Goal: Task Accomplishment & Management: Use online tool/utility

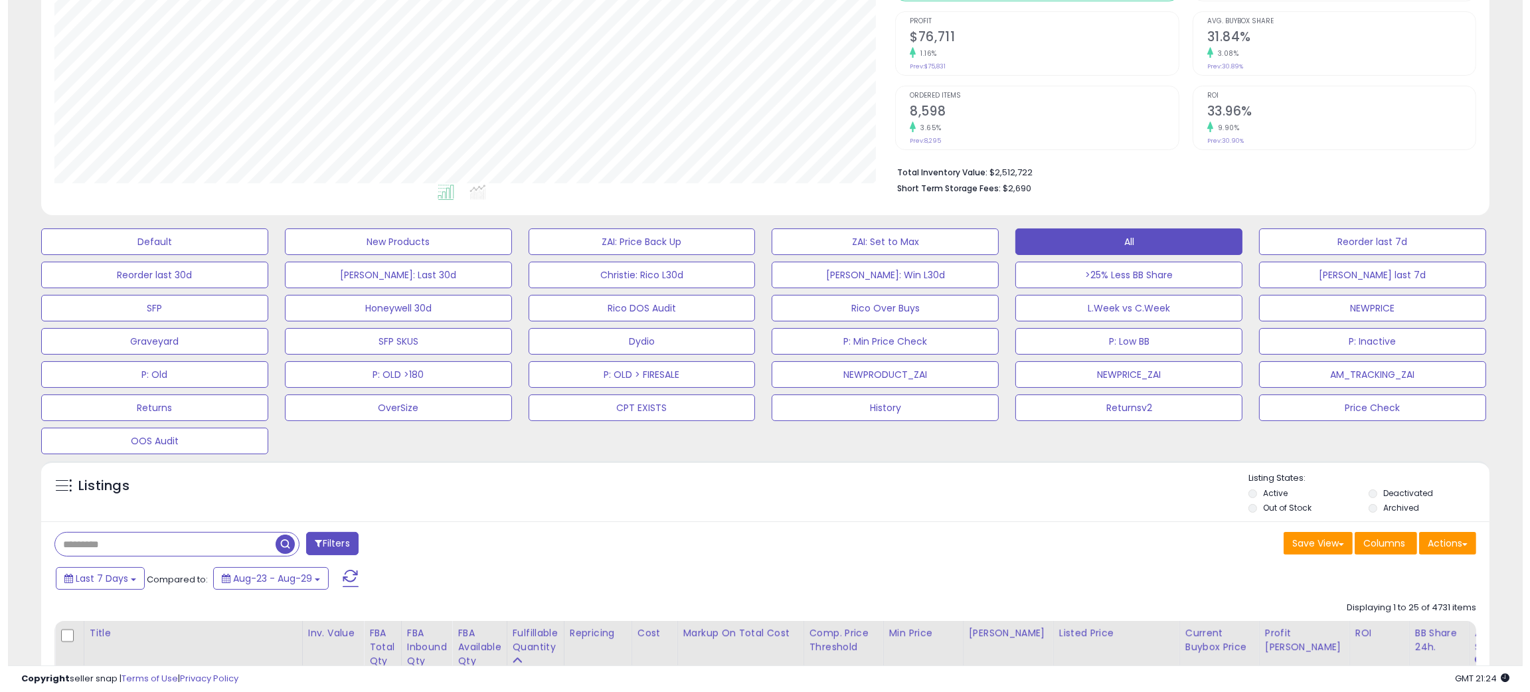
scroll to position [191, 0]
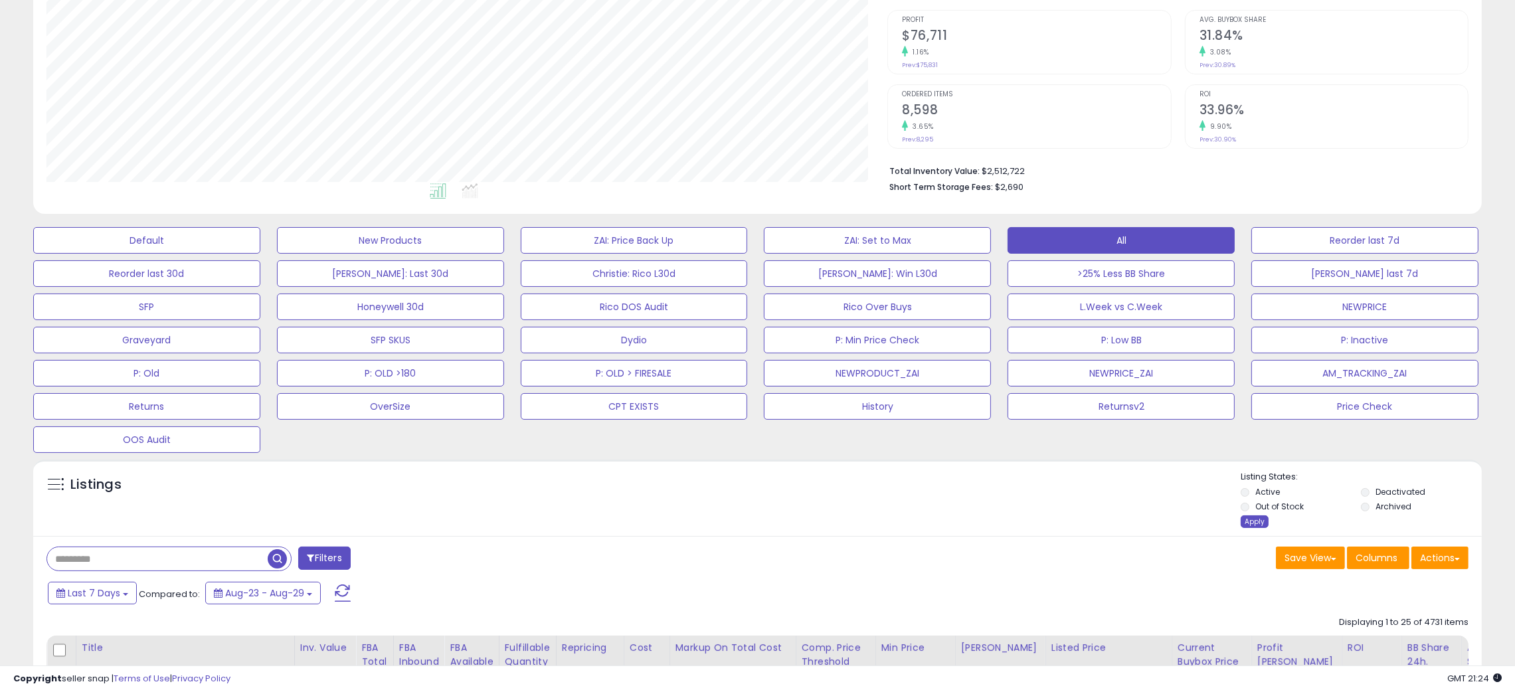
click at [1251, 528] on div "Apply" at bounding box center [1255, 521] width 28 height 13
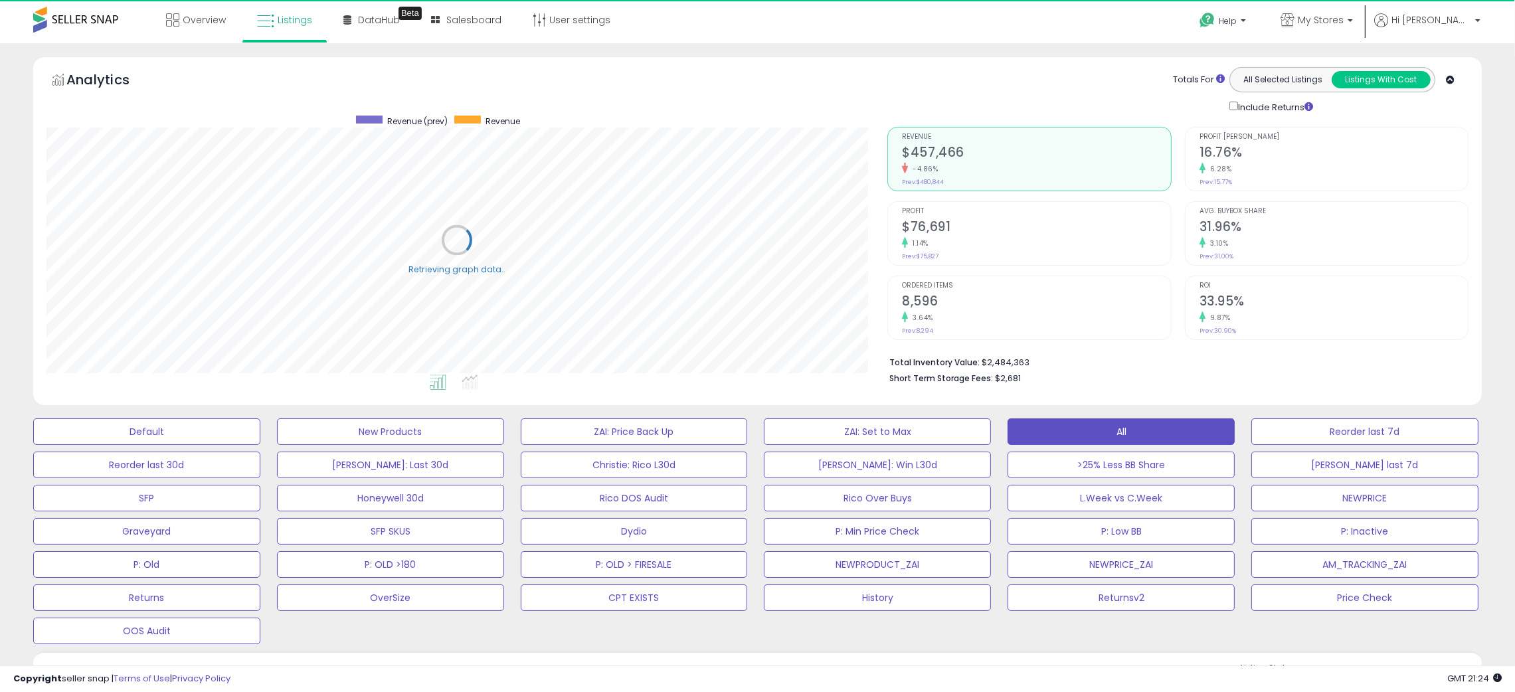
scroll to position [1, 0]
click at [1363, 5] on link "My Stores" at bounding box center [1317, 20] width 92 height 43
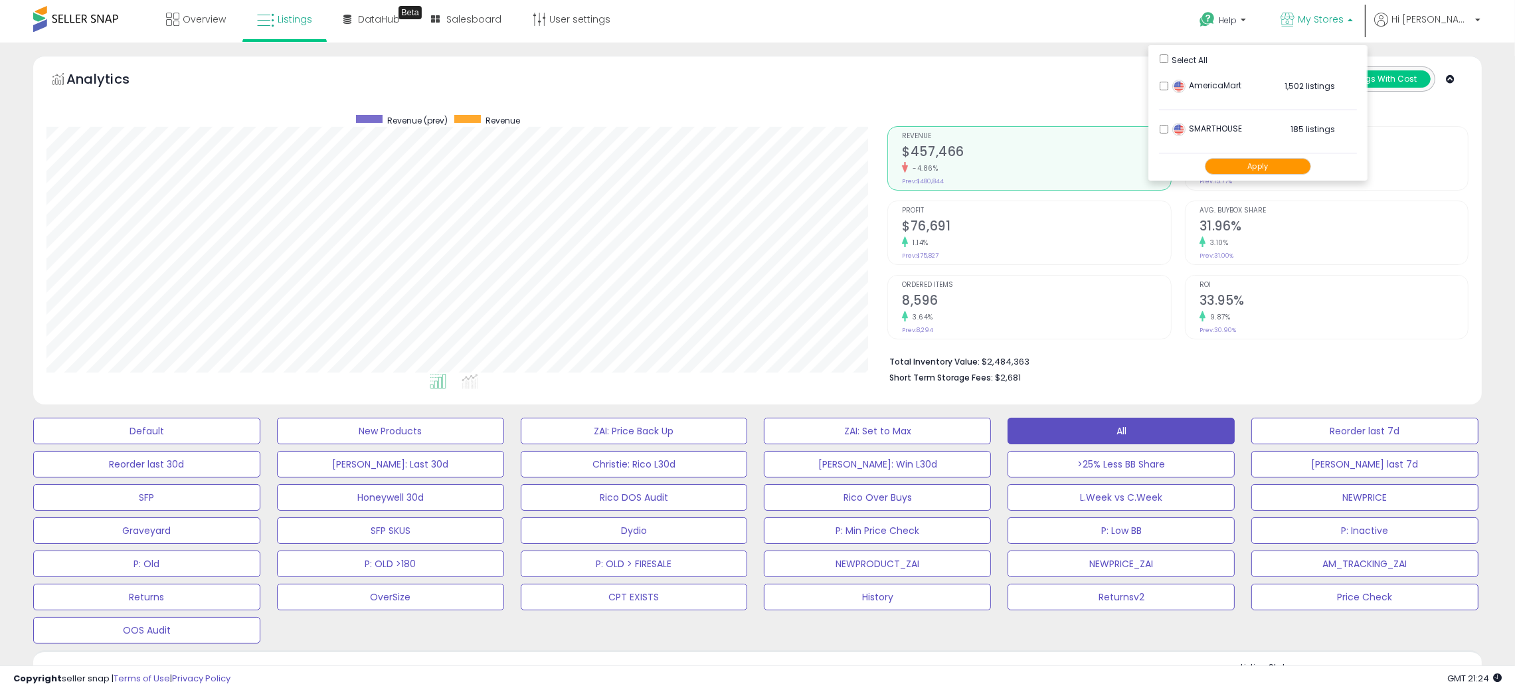
scroll to position [272, 841]
click at [1296, 167] on button "Apply" at bounding box center [1258, 166] width 106 height 17
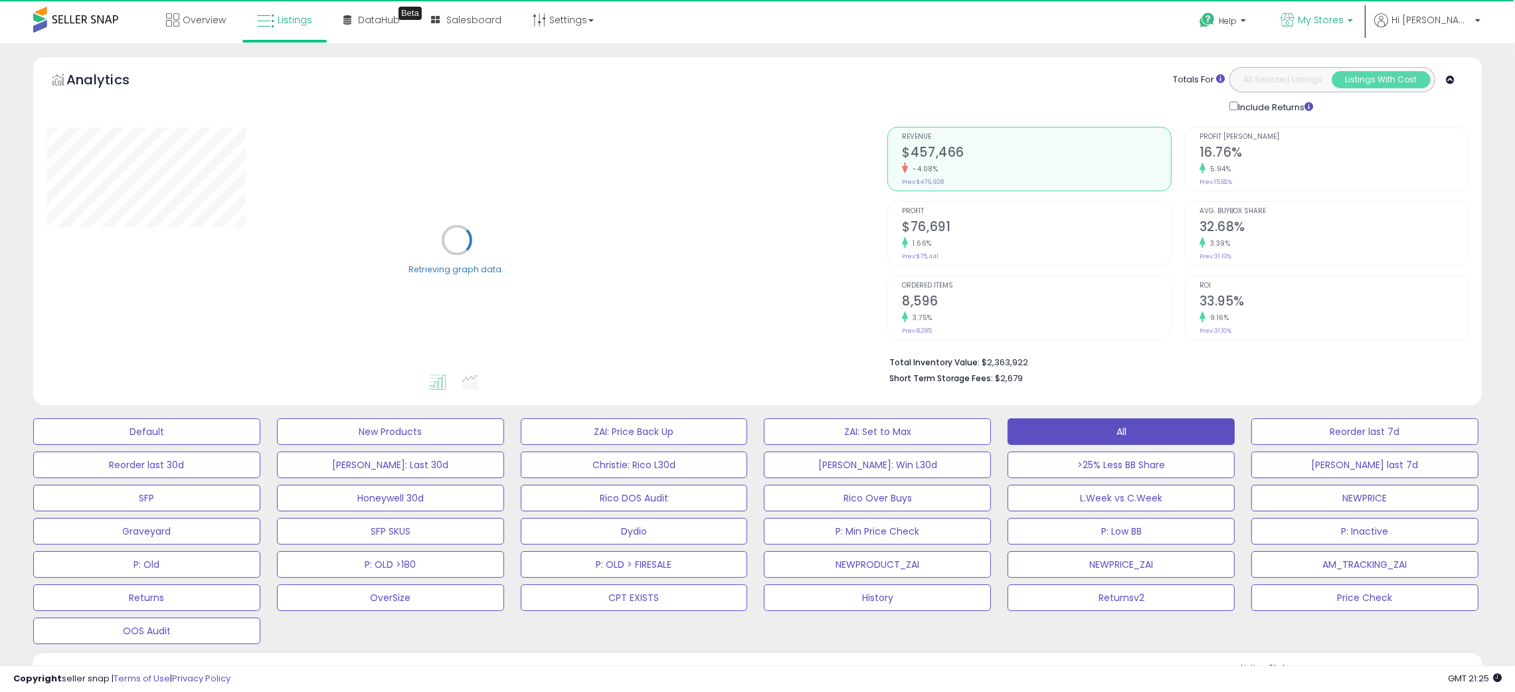
click at [1344, 13] on span "My Stores" at bounding box center [1321, 19] width 46 height 13
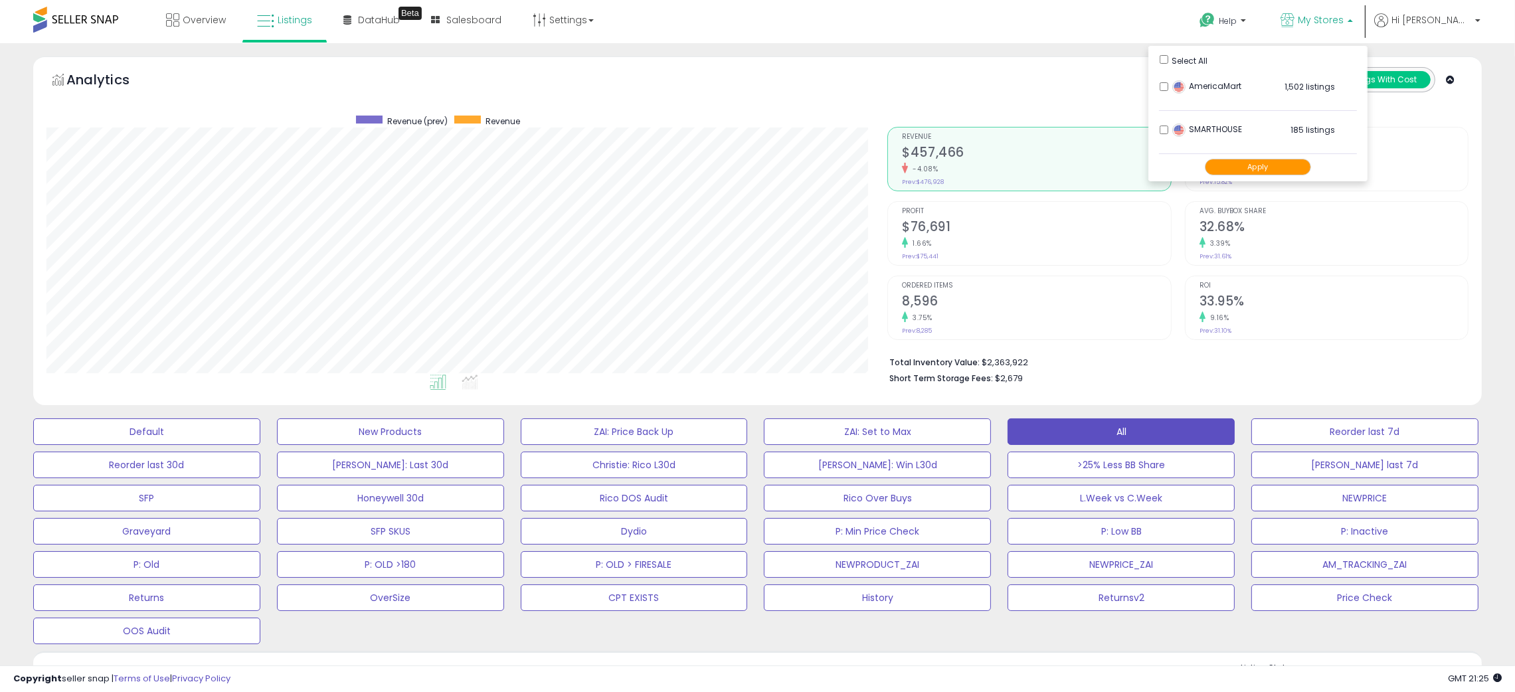
scroll to position [272, 841]
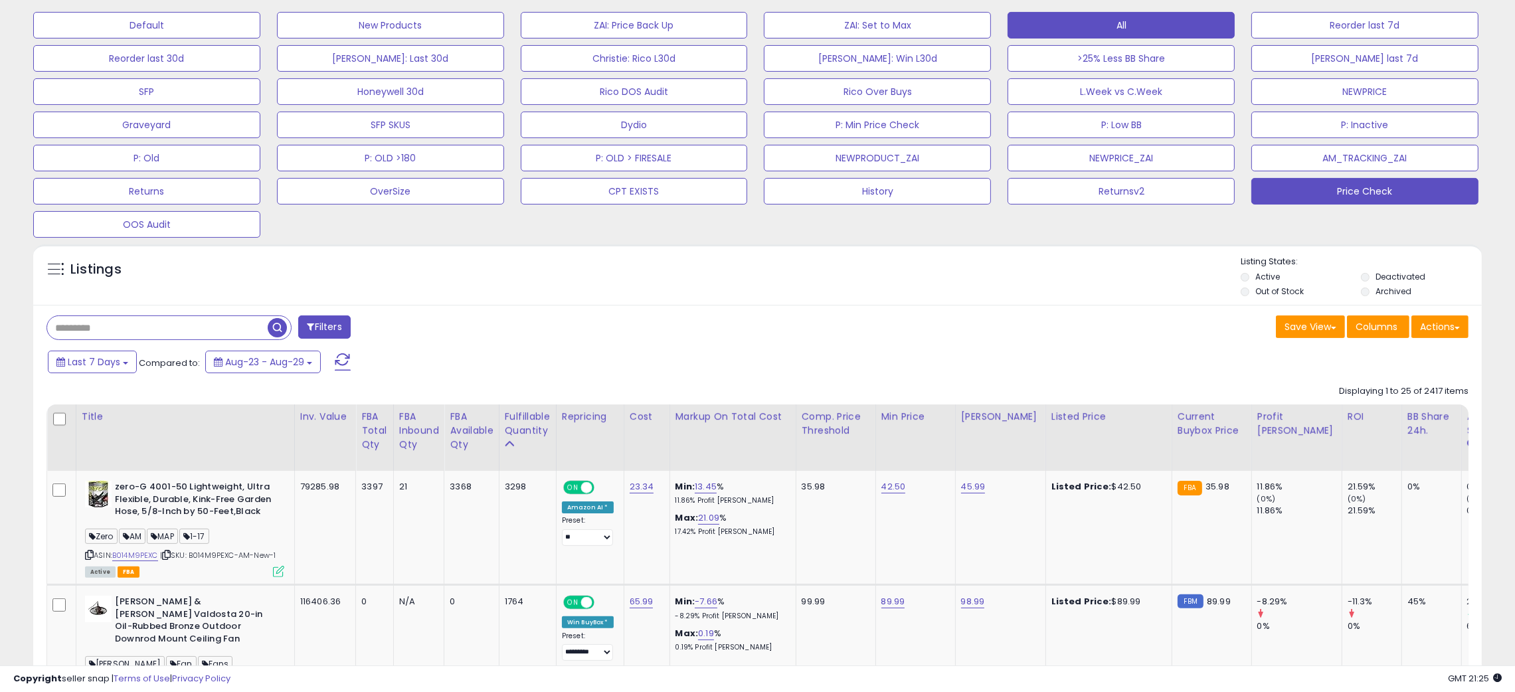
scroll to position [407, 0]
click at [1433, 325] on button "Actions" at bounding box center [1439, 326] width 57 height 23
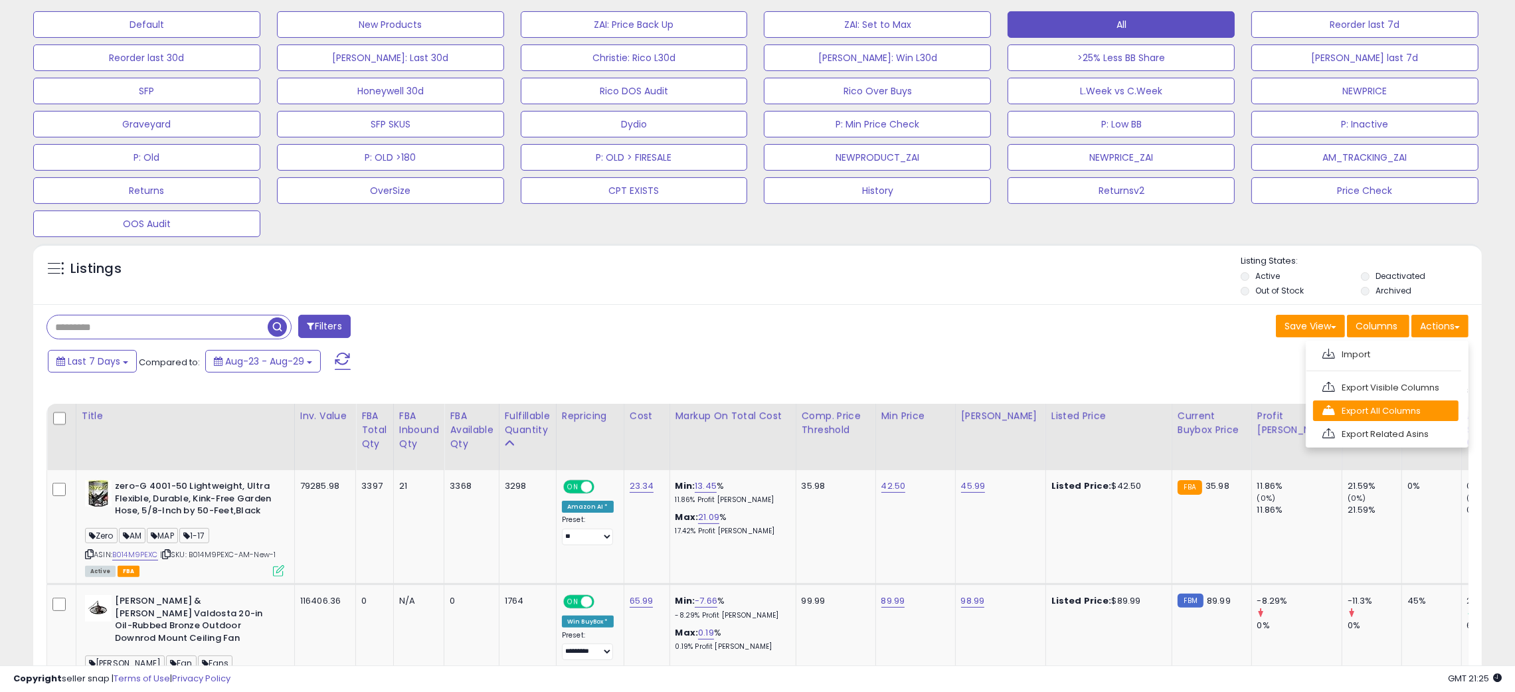
click at [1379, 418] on link "Export All Columns" at bounding box center [1385, 410] width 145 height 21
